Goal: Task Accomplishment & Management: Manage account settings

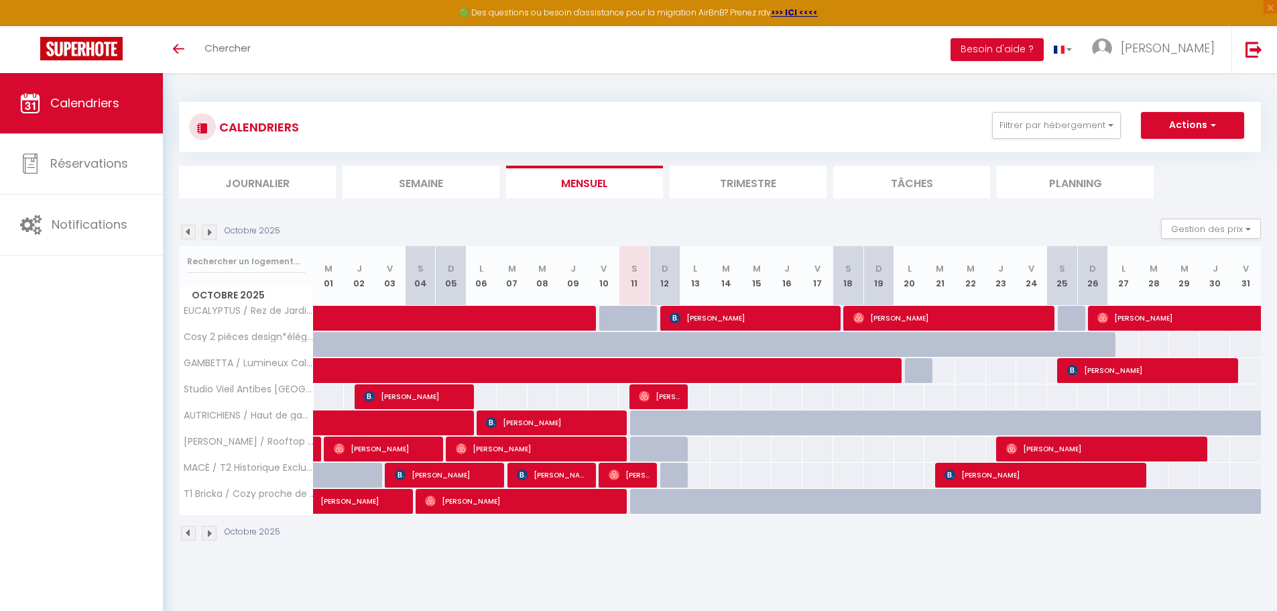
select select "2025"
click at [1216, 123] on button "Actions" at bounding box center [1192, 125] width 103 height 27
click at [1175, 170] on link "Exporter les réservations" at bounding box center [1178, 176] width 117 height 20
type input "[PERSON_NAME][EMAIL_ADDRESS][PERSON_NAME][DOMAIN_NAME]"
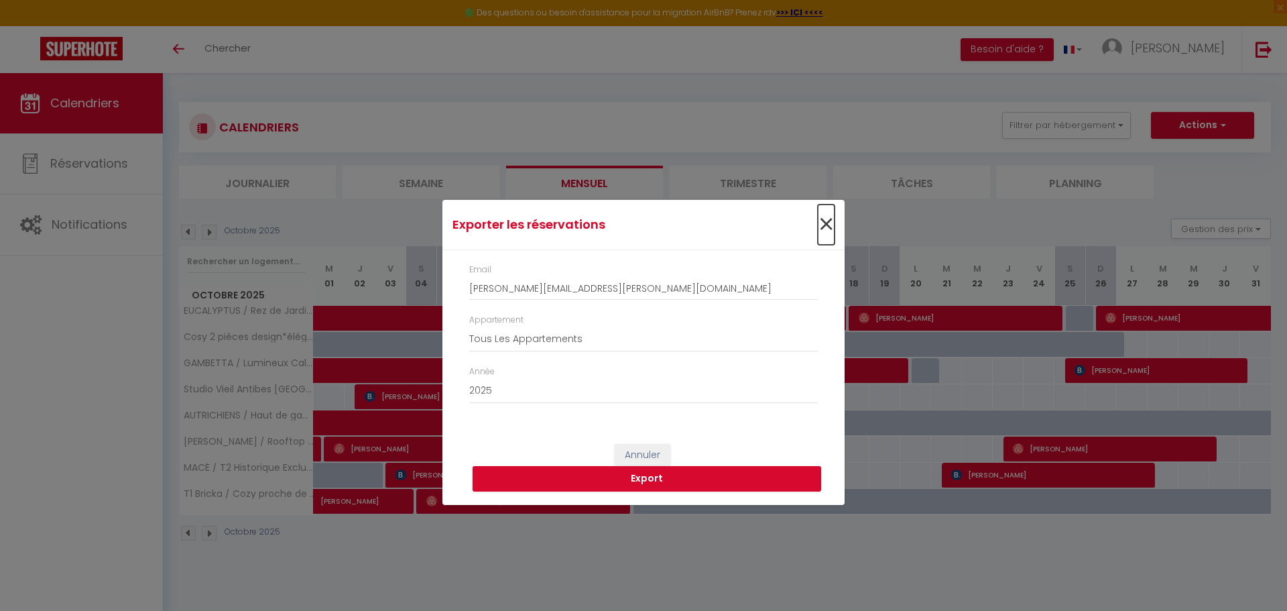
click at [826, 222] on span "×" at bounding box center [826, 224] width 17 height 40
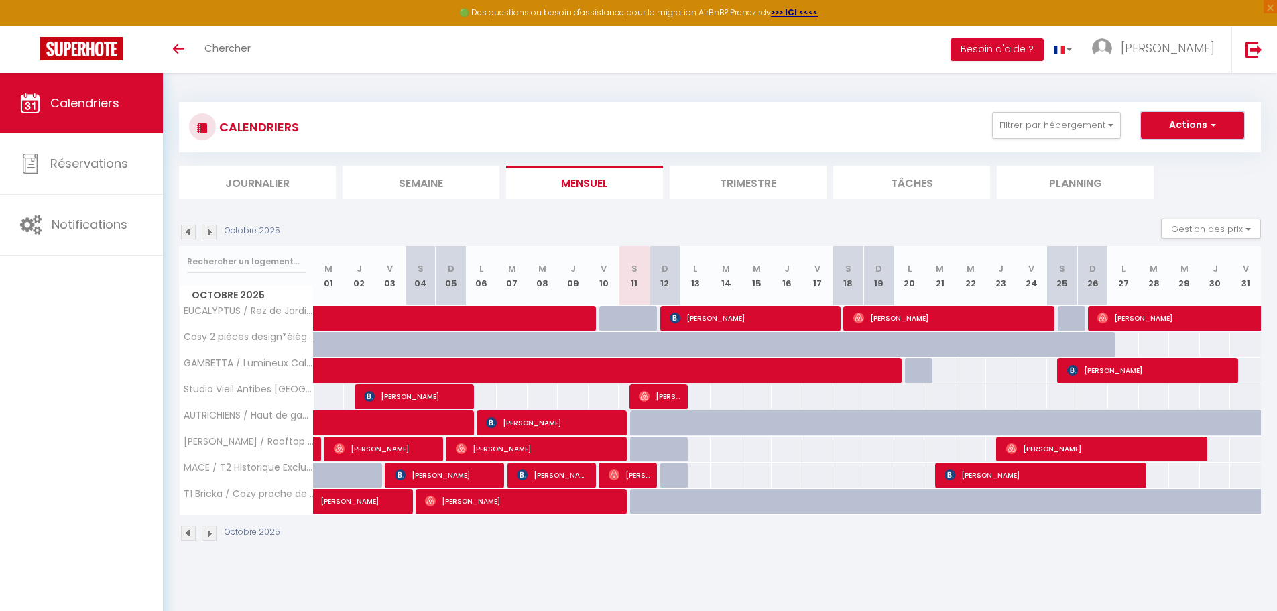
click at [1221, 129] on button "Actions" at bounding box center [1192, 125] width 103 height 27
click at [1182, 57] on link "[PERSON_NAME]" at bounding box center [1156, 49] width 149 height 47
click at [331, 30] on div "Toggle menubar Chercher BUTTON Besoin d'aide ? [PERSON_NAME] Paramètres" at bounding box center [682, 49] width 1170 height 47
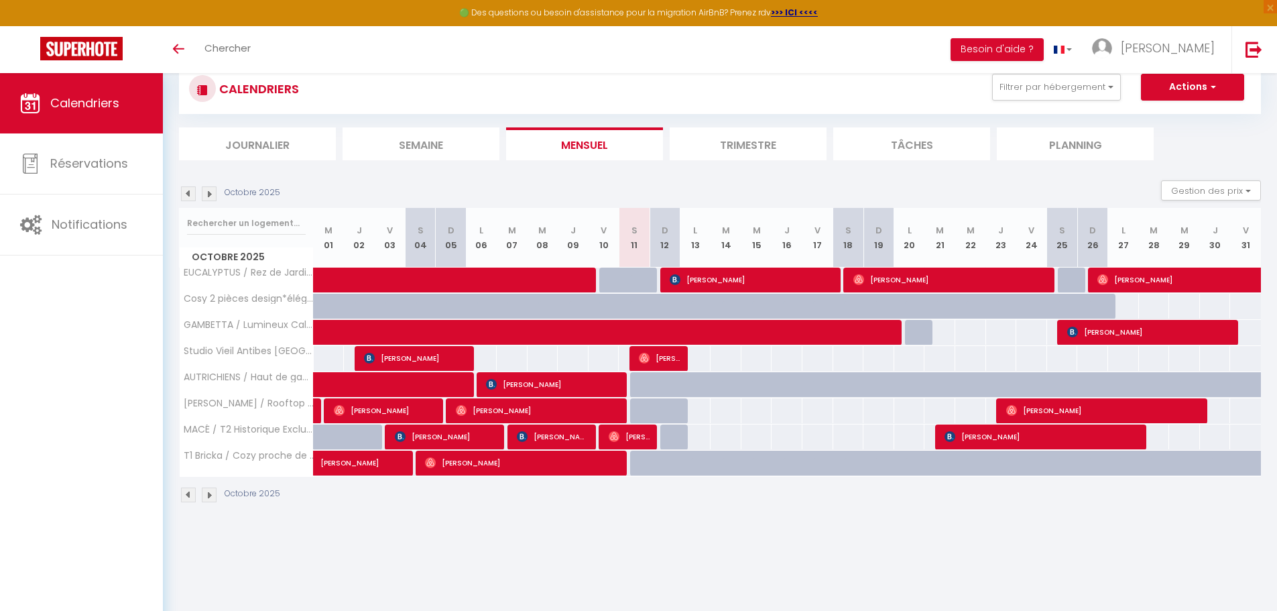
scroll to position [73, 0]
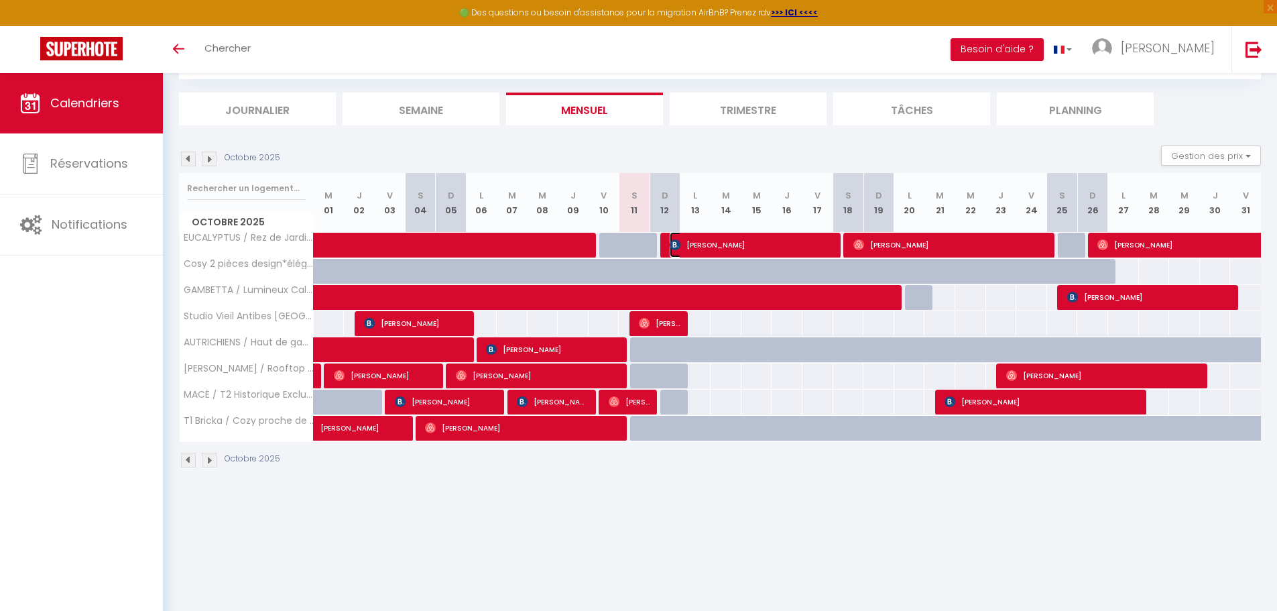
click at [687, 245] on span "[PERSON_NAME]" at bounding box center [752, 244] width 164 height 25
select select "OK"
select select "KO"
select select "0"
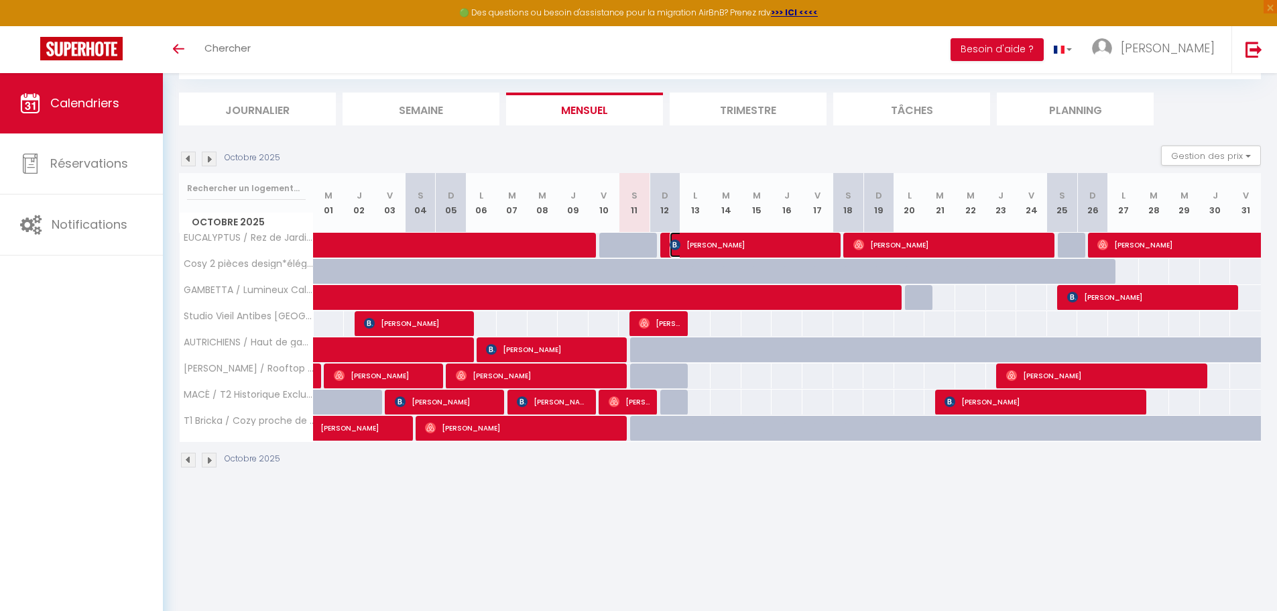
select select "1"
select select
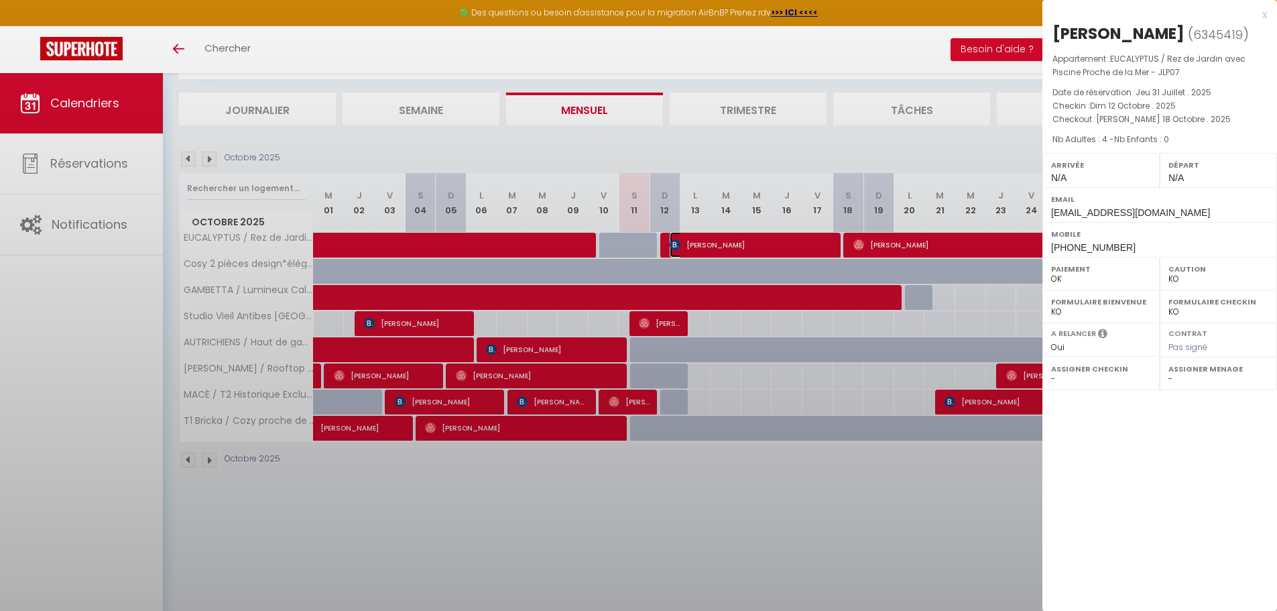
select select "30017"
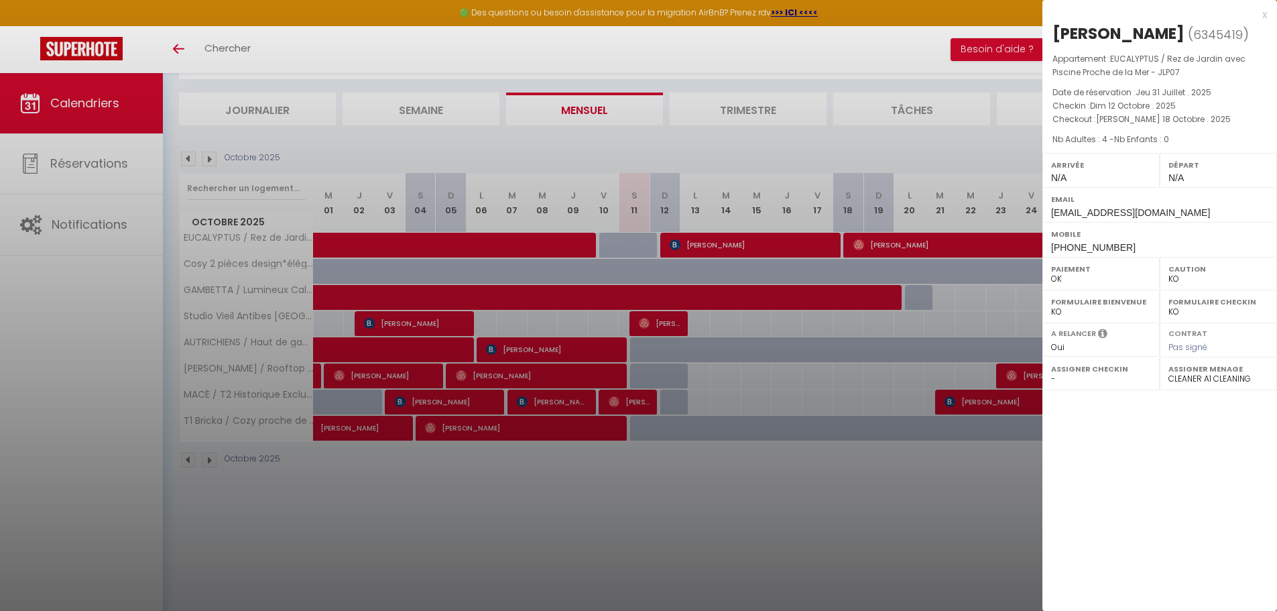
click at [1274, 15] on div "x [PERSON_NAME] ( 6345419 ) Appartement : EUCALYPTUS / Rez de Jardin avec Pisci…" at bounding box center [1159, 131] width 235 height 263
click at [1268, 13] on div "x [PERSON_NAME] ( 6345419 ) Appartement : EUCALYPTUS / Rez de Jardin avec Pisci…" at bounding box center [1159, 131] width 235 height 263
click at [1256, 12] on div "x" at bounding box center [1154, 15] width 225 height 16
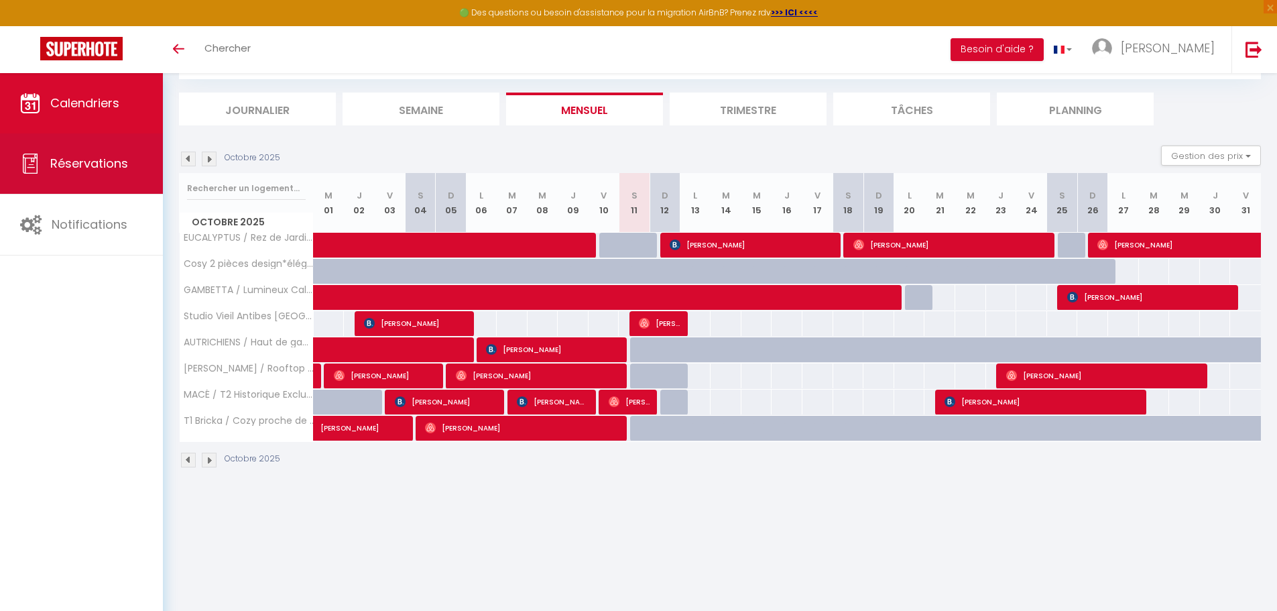
click at [124, 181] on link "Réservations" at bounding box center [81, 163] width 163 height 60
select select "not_cancelled"
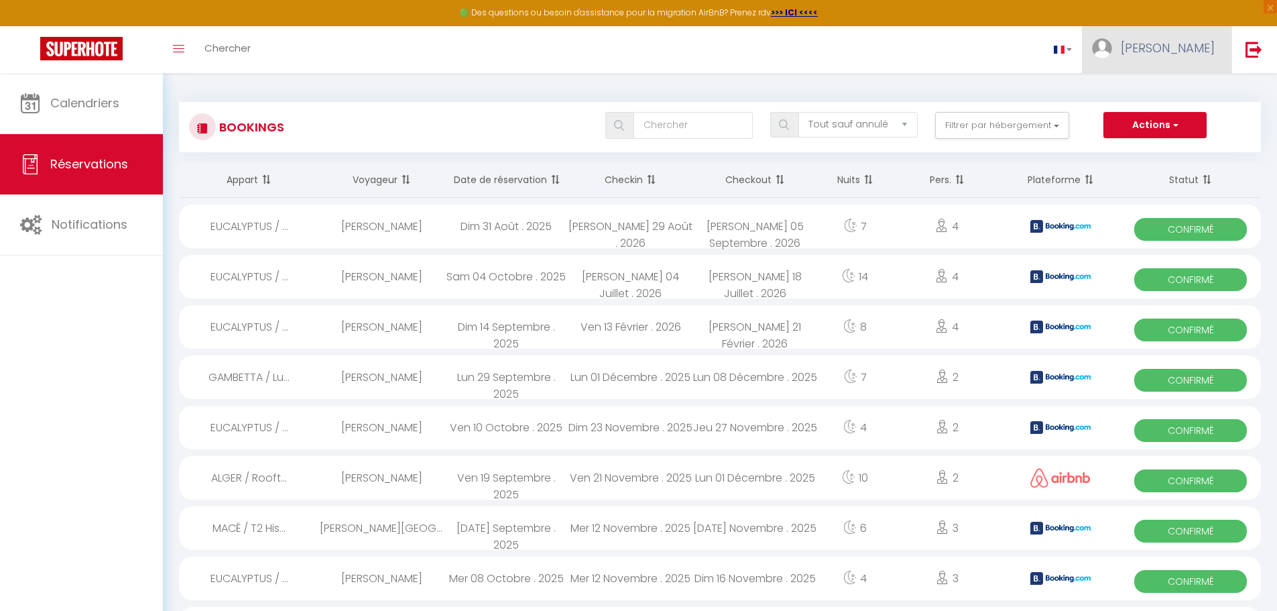
click at [1146, 40] on link "[PERSON_NAME]" at bounding box center [1156, 49] width 149 height 47
click at [1179, 90] on link "Paramètres" at bounding box center [1177, 93] width 99 height 23
select select "fr"
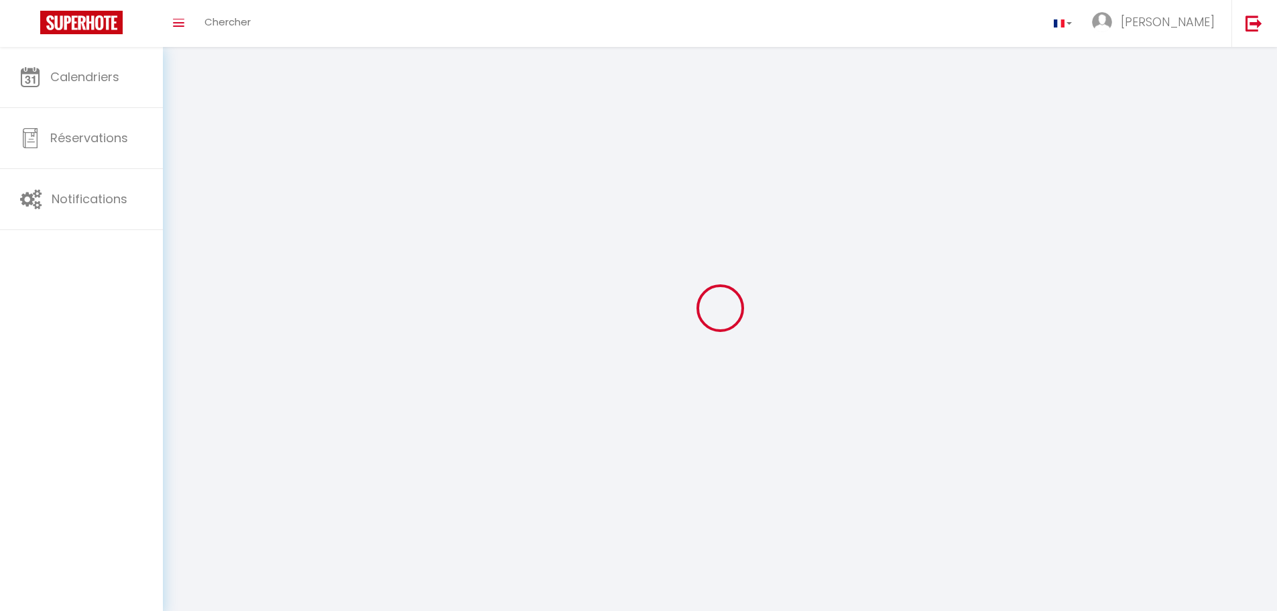
type input "[PERSON_NAME]"
select select
select select "28"
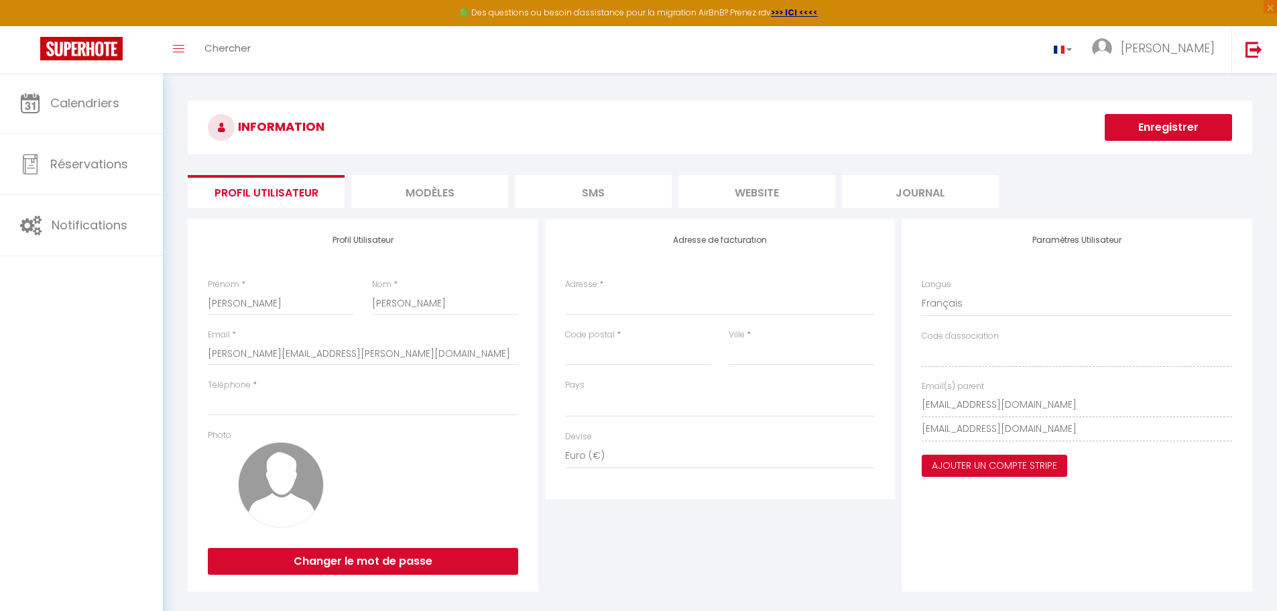
click at [625, 180] on li "SMS" at bounding box center [593, 191] width 157 height 33
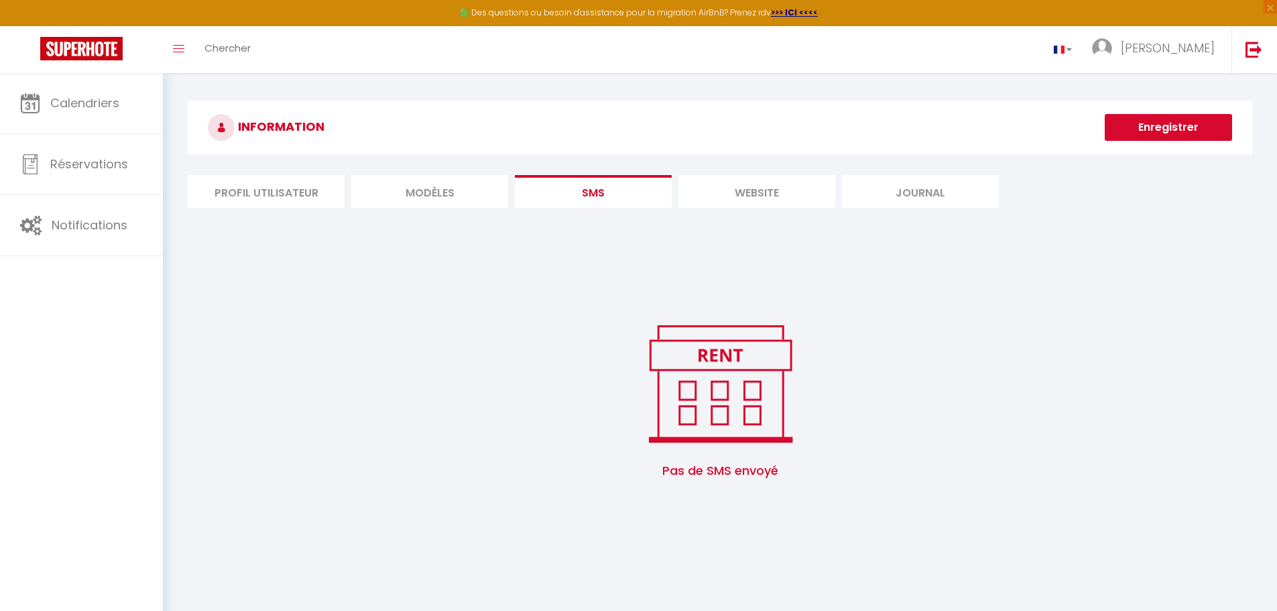
click at [735, 191] on li "website" at bounding box center [756, 191] width 157 height 33
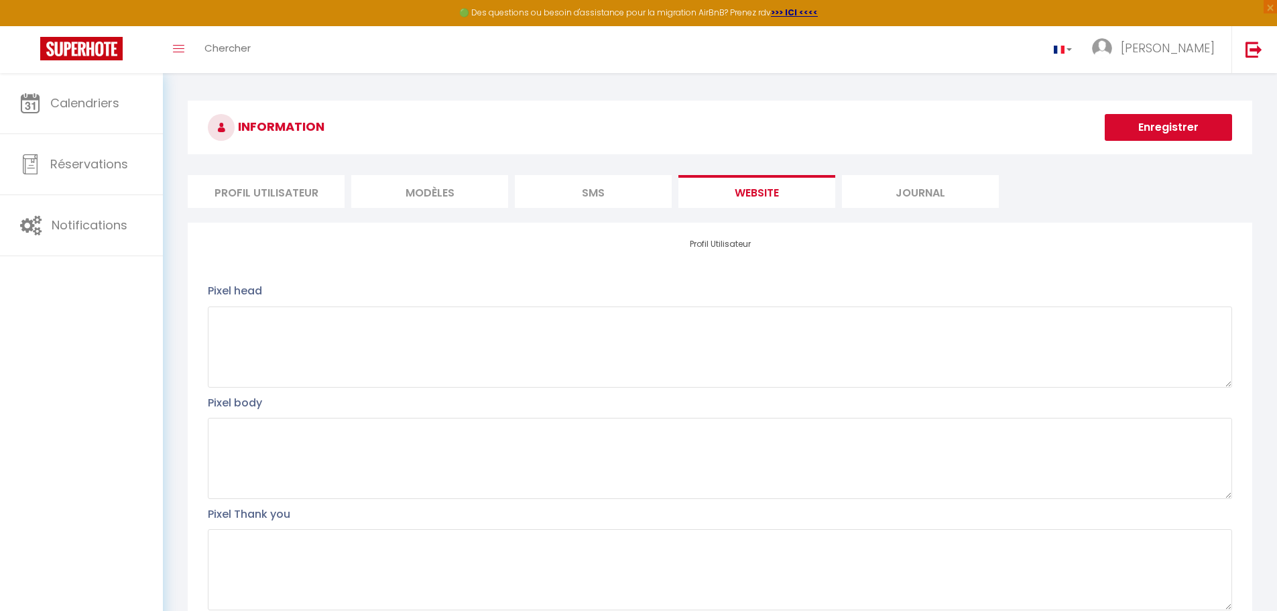
click at [895, 194] on li "Journal" at bounding box center [920, 191] width 157 height 33
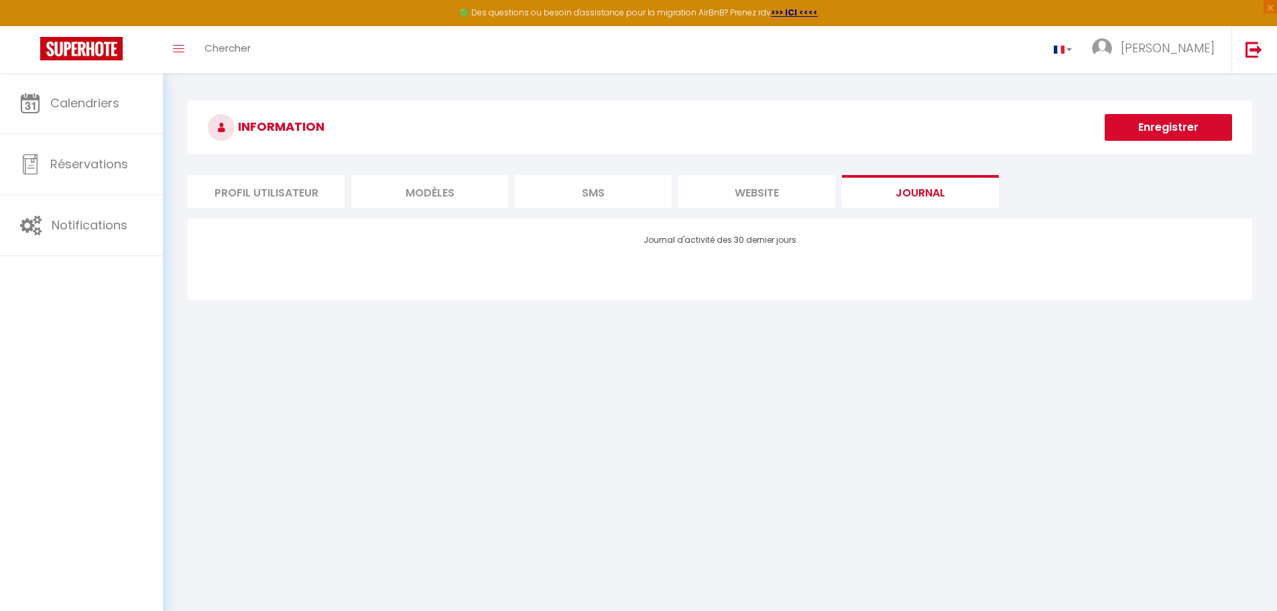
click at [489, 198] on li "MODÈLES" at bounding box center [429, 191] width 157 height 33
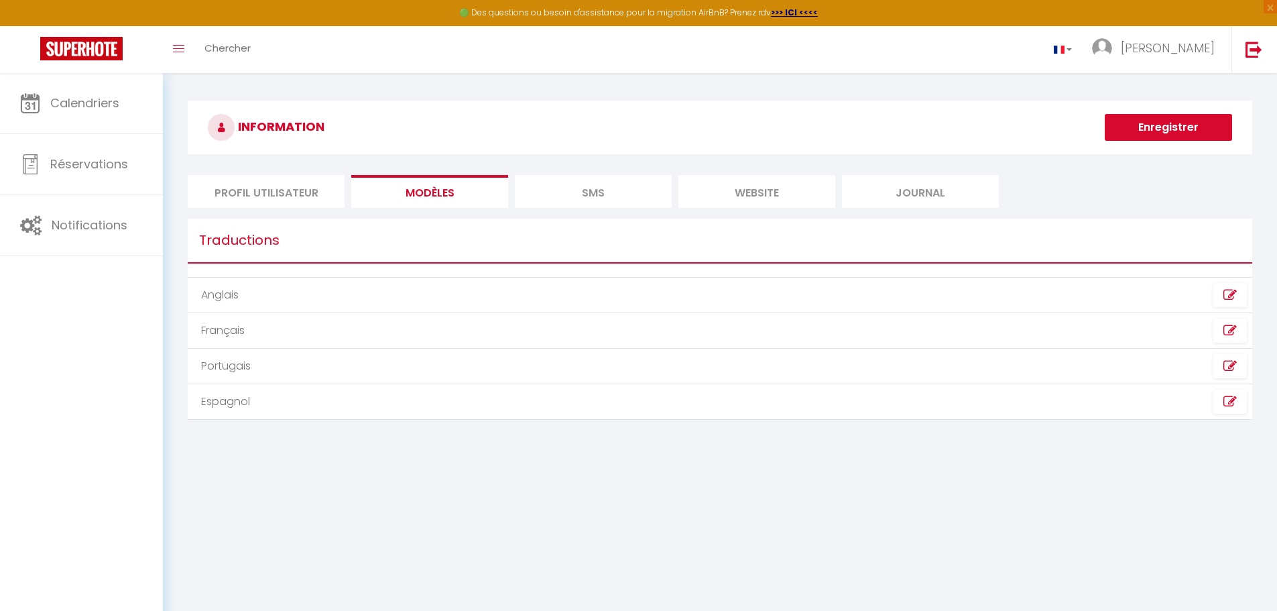
click at [292, 184] on li "Profil Utilisateur" at bounding box center [266, 191] width 157 height 33
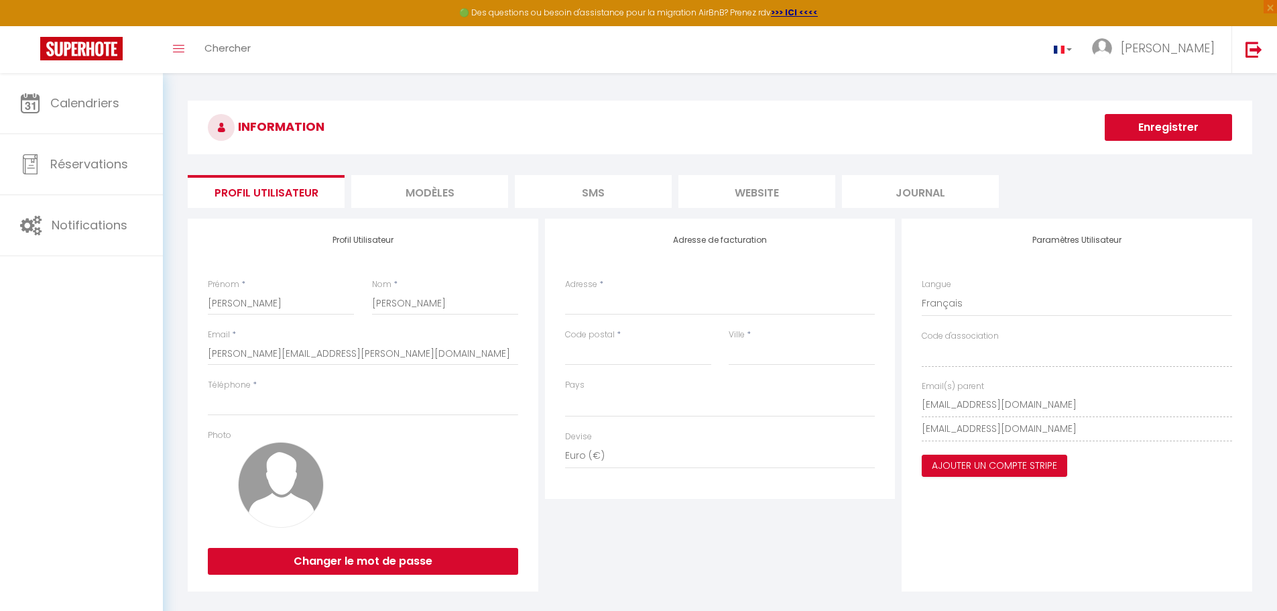
select select
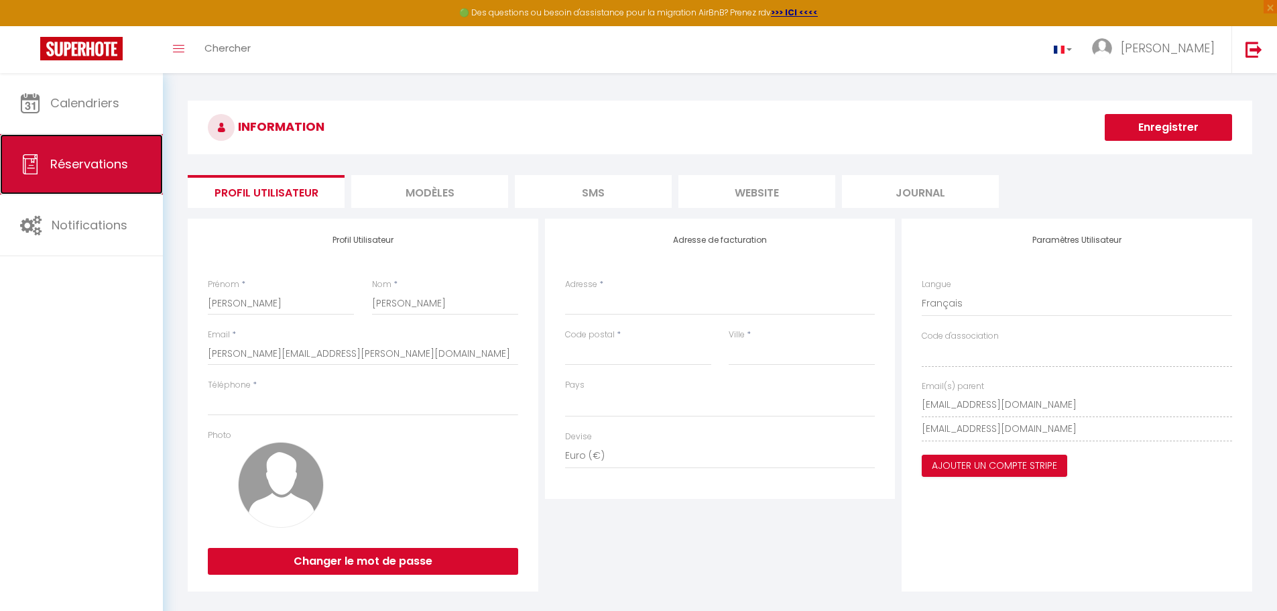
click at [51, 138] on link "Réservations" at bounding box center [81, 164] width 163 height 60
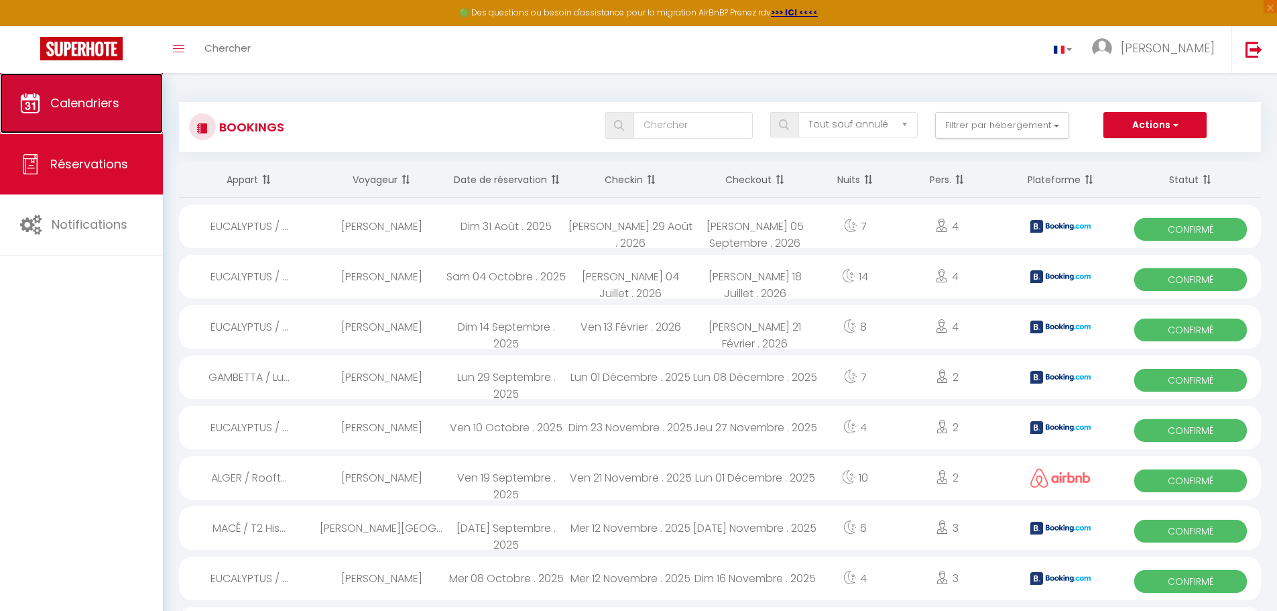
click at [88, 93] on link "Calendriers" at bounding box center [81, 103] width 163 height 60
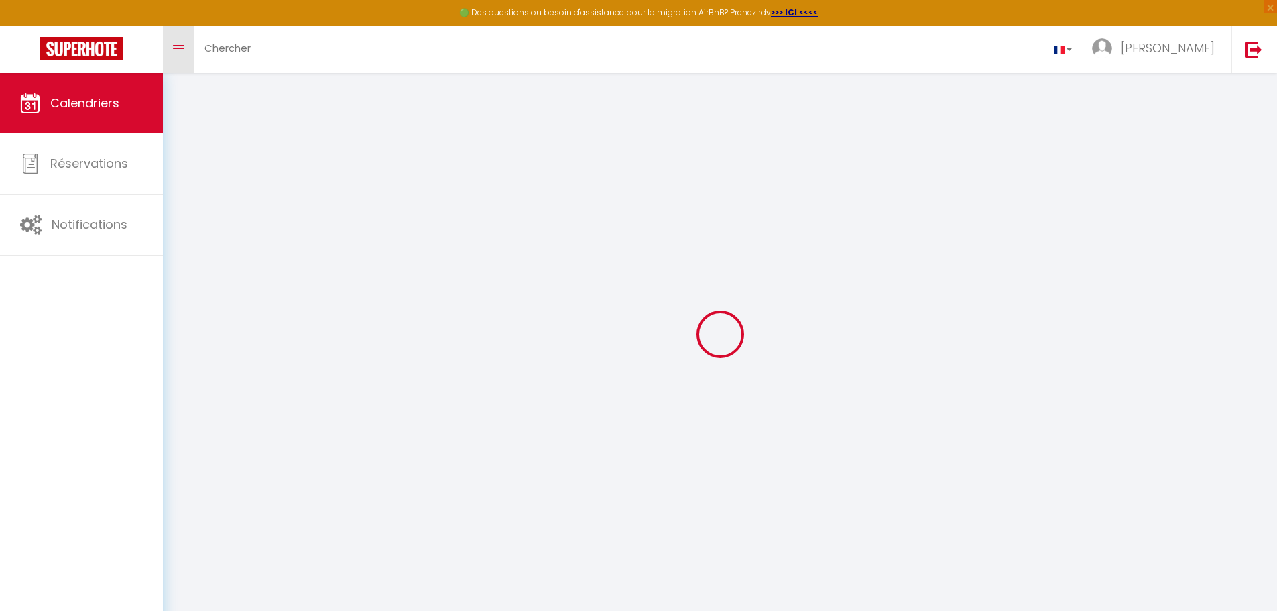
click at [181, 48] on span at bounding box center [178, 48] width 11 height 1
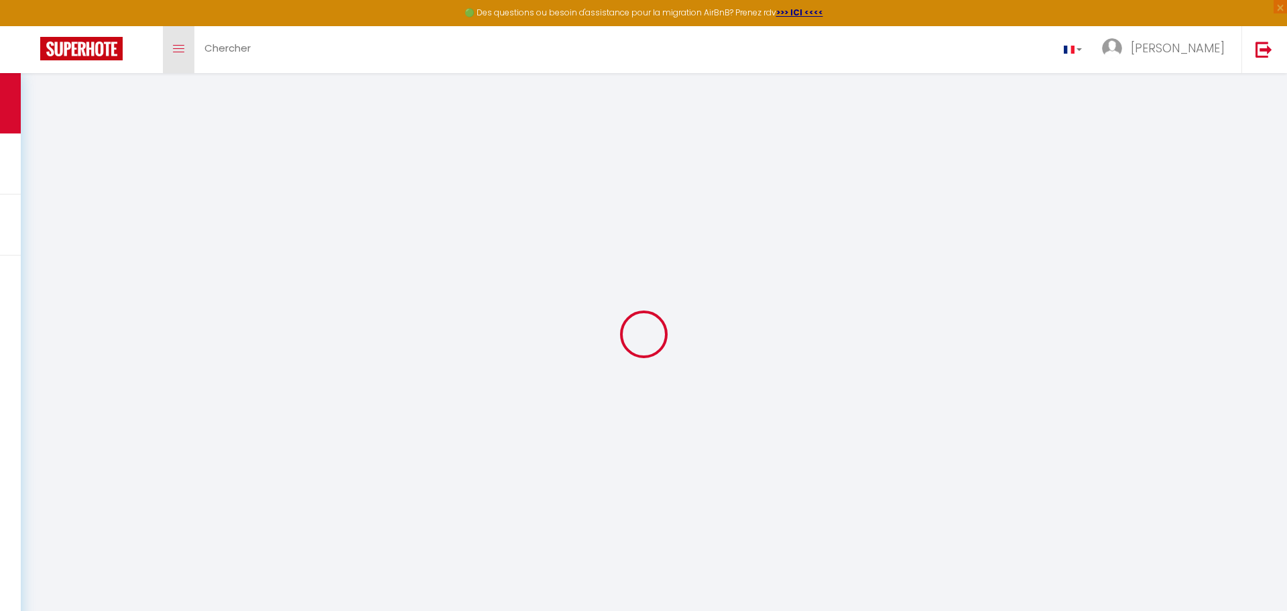
select select "2025"
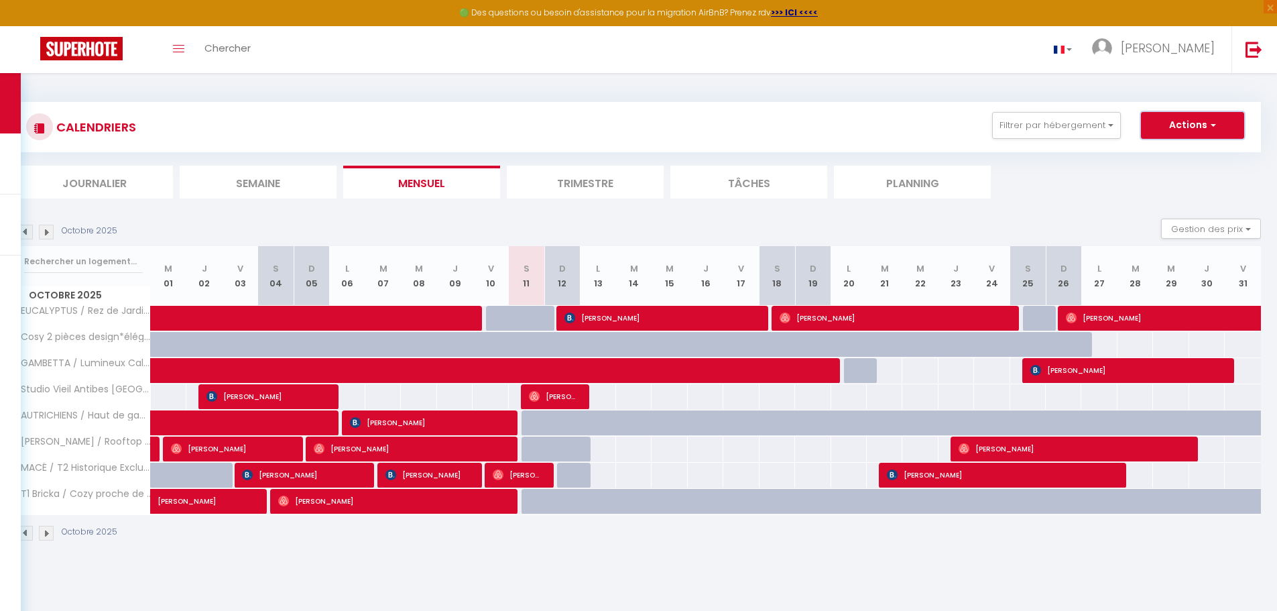
click at [1199, 138] on button "Actions" at bounding box center [1192, 125] width 103 height 27
click at [1174, 174] on link "Exporter les réservations" at bounding box center [1178, 176] width 117 height 20
type input "[PERSON_NAME][EMAIL_ADDRESS][PERSON_NAME][DOMAIN_NAME]"
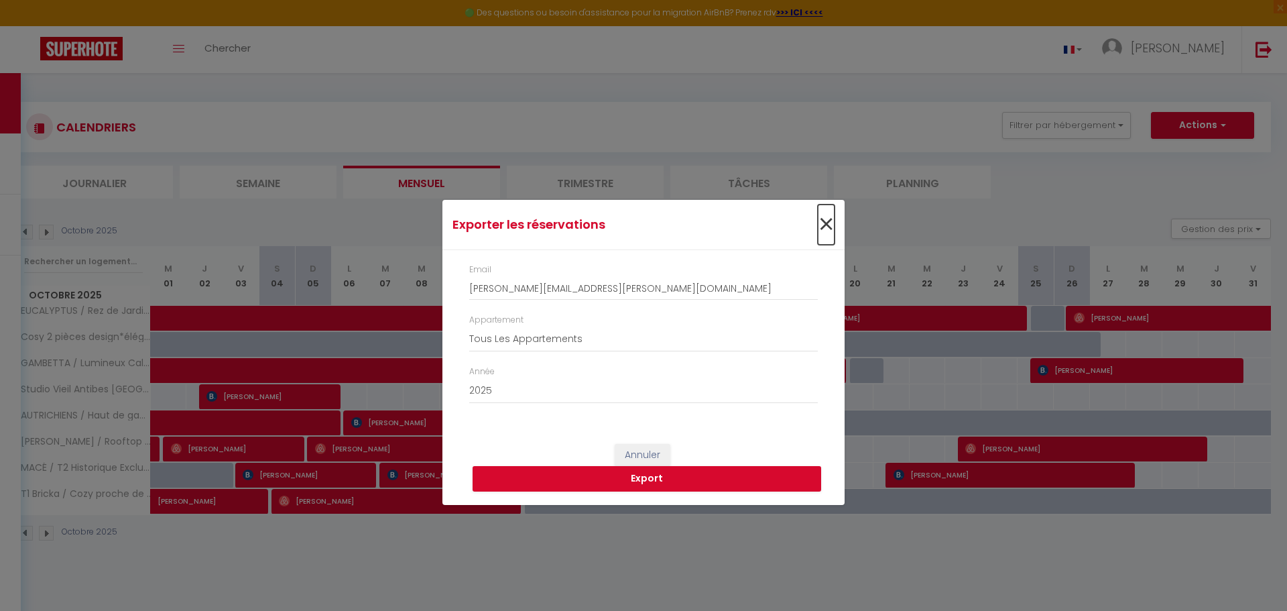
click at [827, 230] on span "×" at bounding box center [826, 224] width 17 height 40
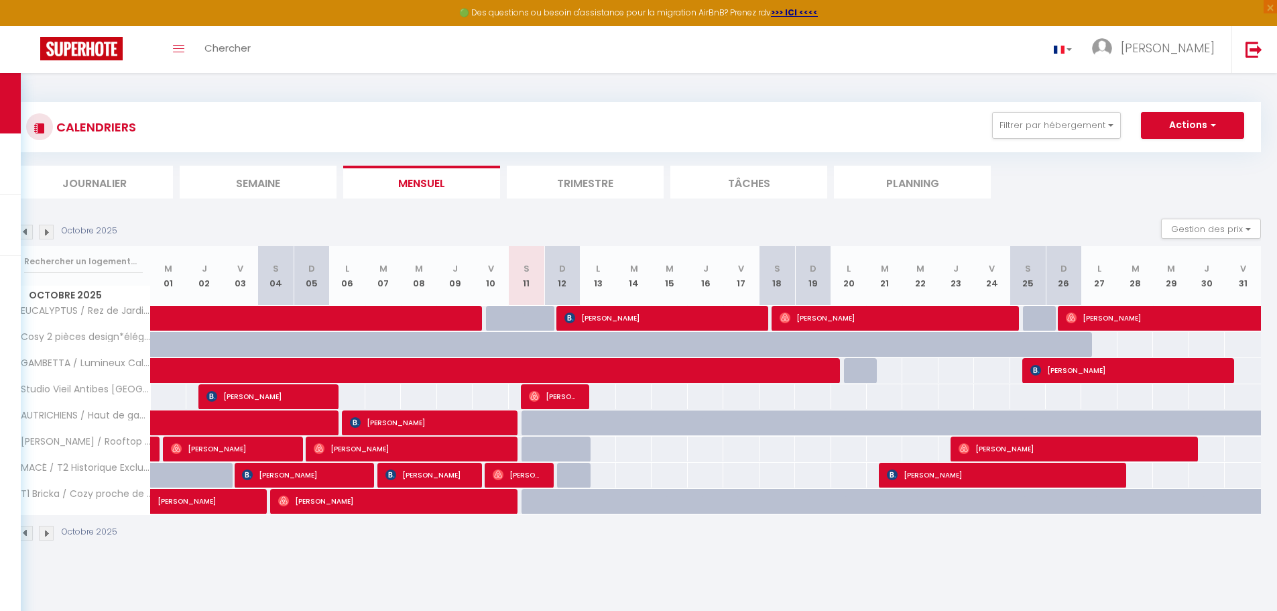
select select "fr"
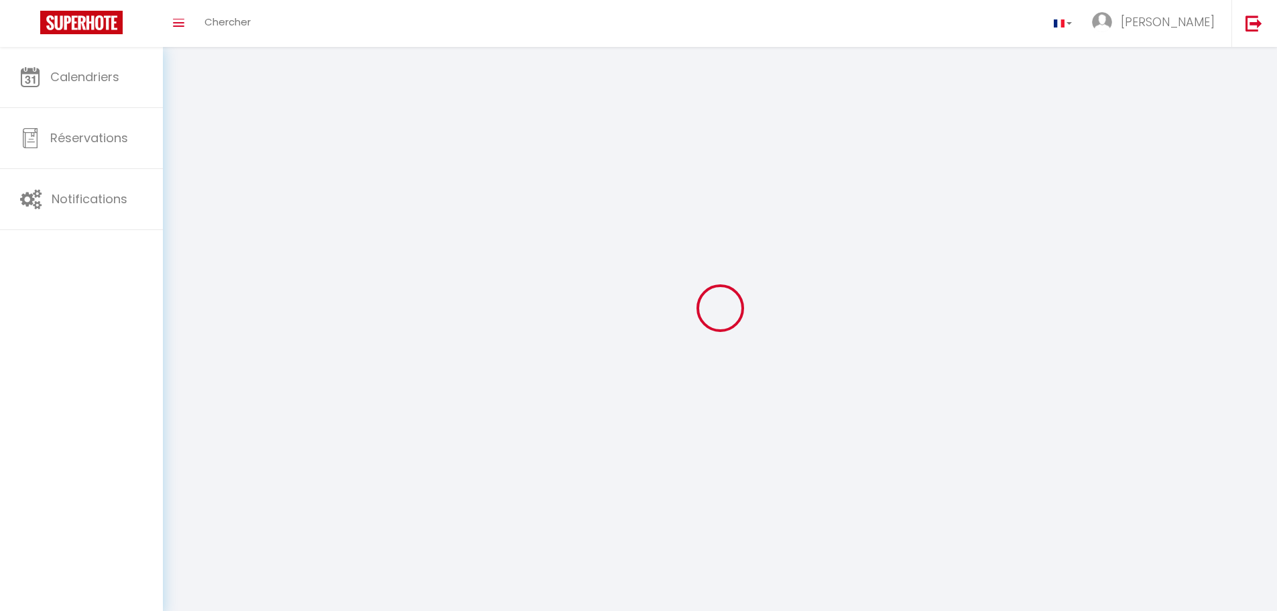
type input "[PERSON_NAME]"
type input "[URL][DOMAIN_NAME]"
select select
select select "28"
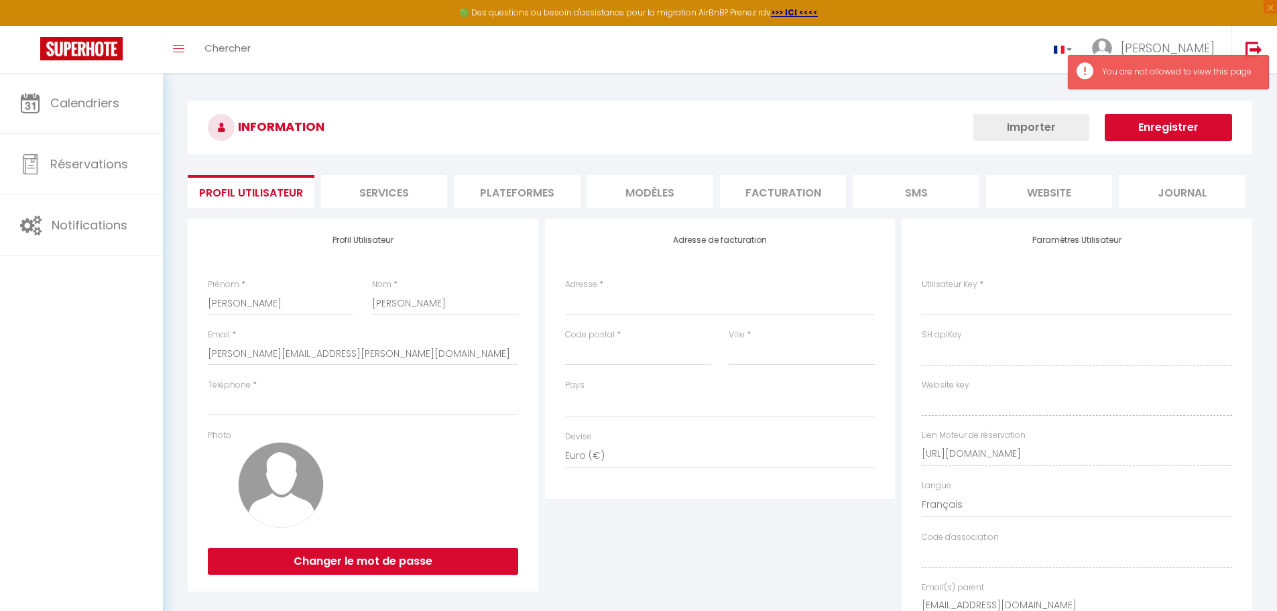
select select
